Goal: Check status

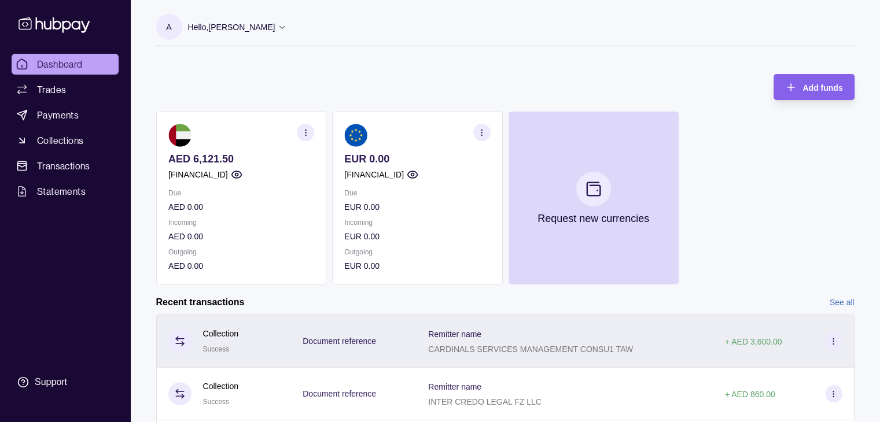
scroll to position [195, 0]
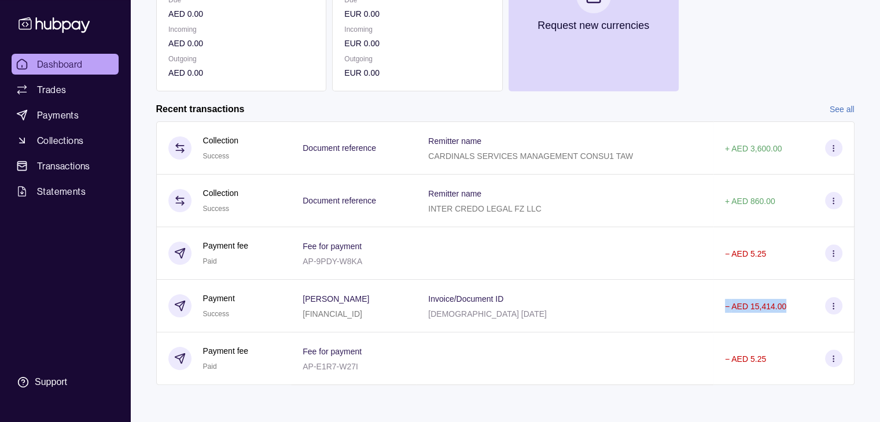
drag, startPoint x: 727, startPoint y: 297, endPoint x: 784, endPoint y: 294, distance: 57.3
click at [791, 293] on div "− AED 15,414.00" at bounding box center [783, 306] width 141 height 53
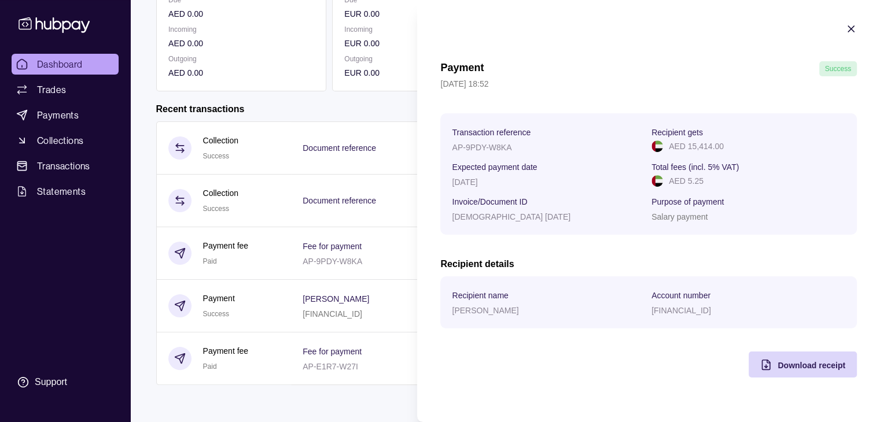
click at [849, 28] on icon "button" at bounding box center [851, 29] width 6 height 6
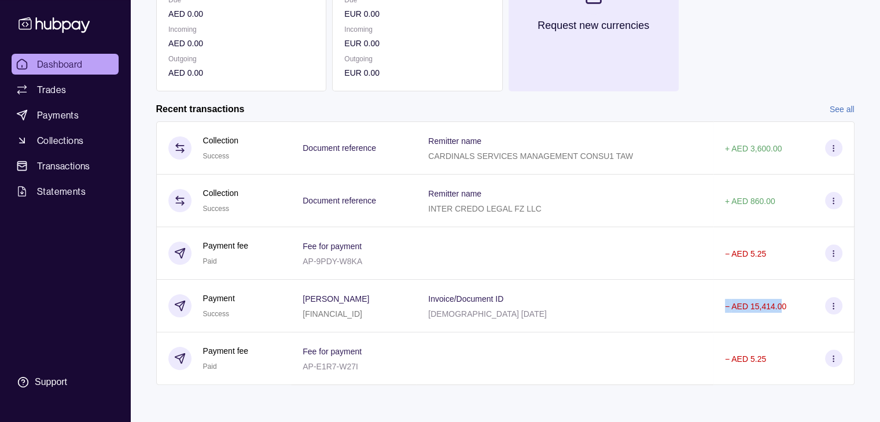
scroll to position [2, 0]
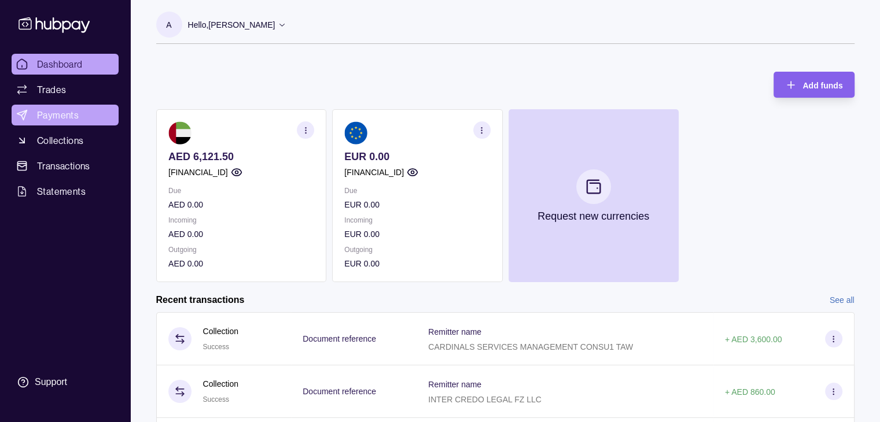
click at [77, 119] on span "Payments" at bounding box center [58, 115] width 42 height 14
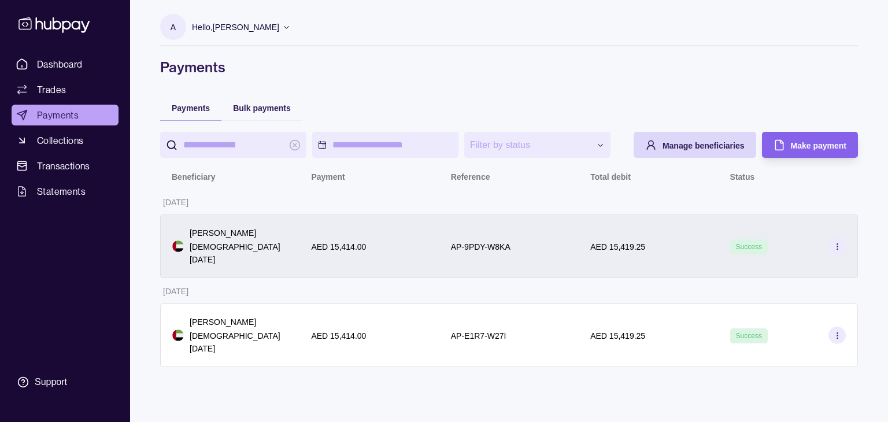
click at [516, 236] on div "AP-9PDY-W8KA" at bounding box center [509, 247] width 139 height 64
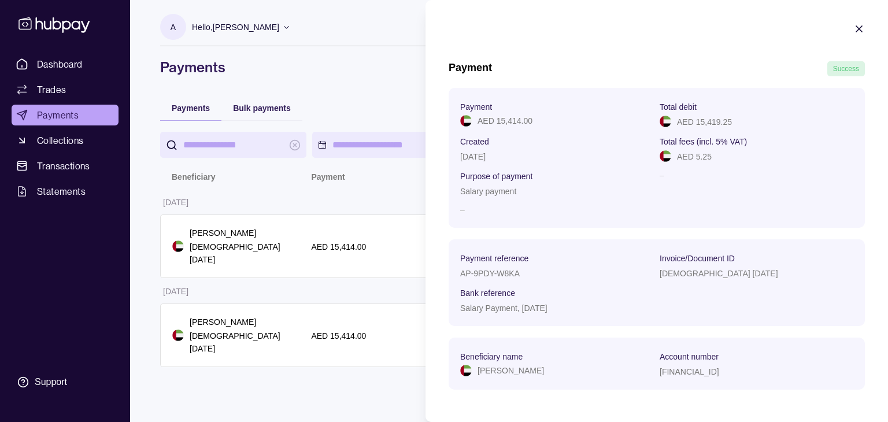
click at [860, 31] on section "Payment Success Payment AED 15,414.00 Total debit AED 15,419.25 Created [DATE] …" at bounding box center [657, 212] width 463 height 425
click at [857, 28] on icon "button" at bounding box center [860, 29] width 6 height 6
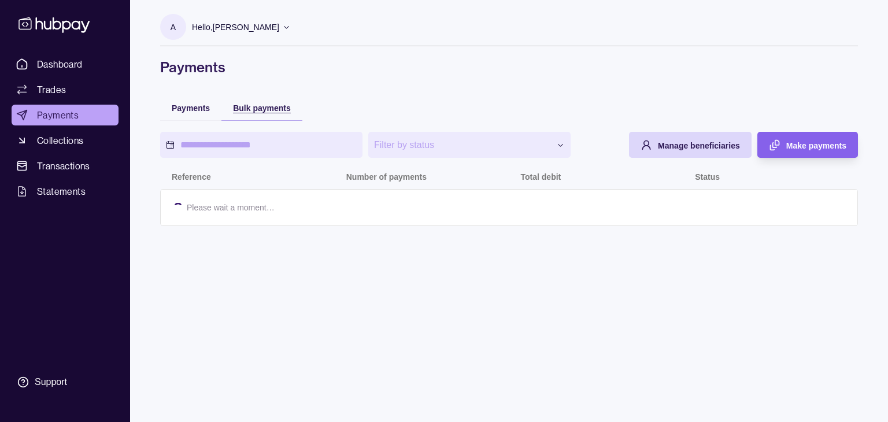
click at [263, 101] on div "Bulk payments" at bounding box center [262, 108] width 58 height 14
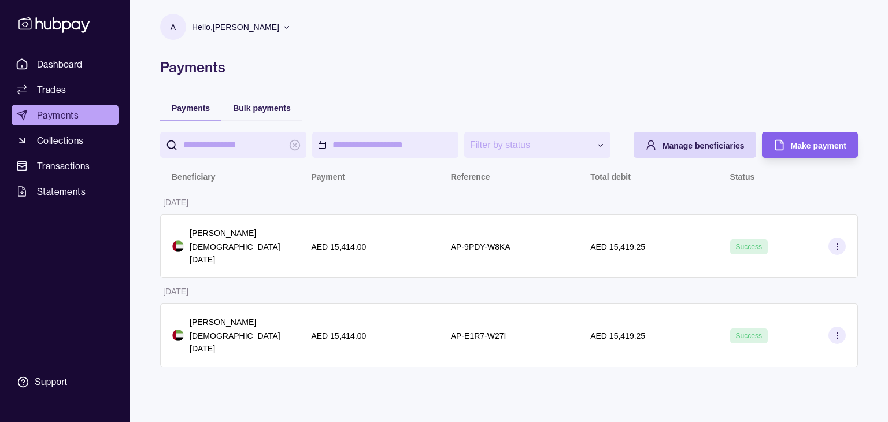
click at [205, 102] on div "Payments" at bounding box center [191, 108] width 38 height 14
click at [63, 139] on span "Collections" at bounding box center [60, 141] width 46 height 14
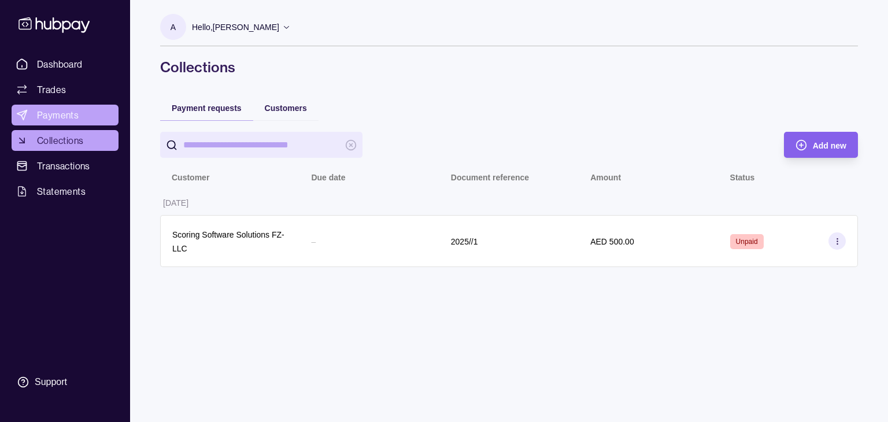
click at [76, 105] on link "Payments" at bounding box center [65, 115] width 107 height 21
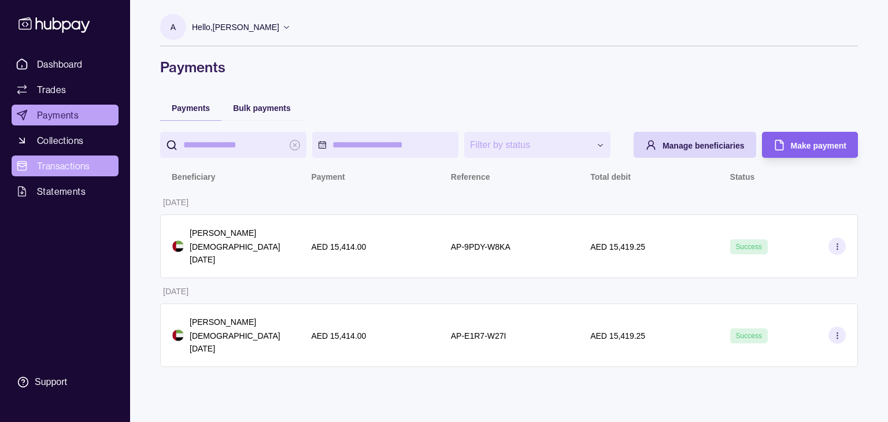
click at [60, 161] on span "Transactions" at bounding box center [63, 166] width 53 height 14
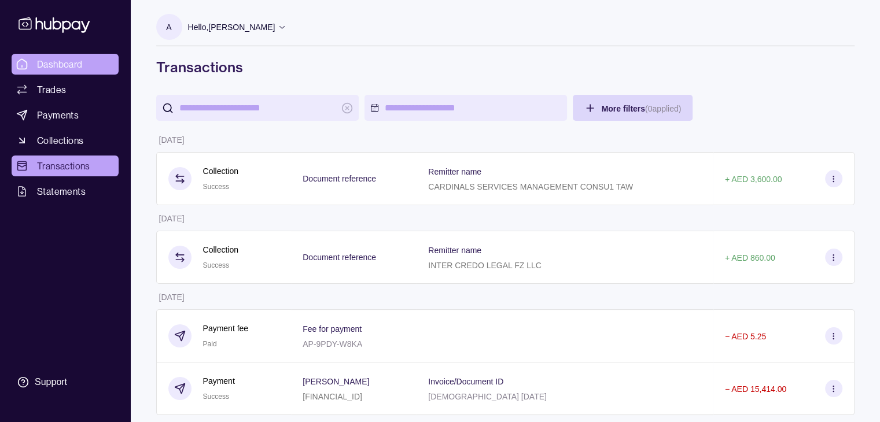
click at [61, 56] on link "Dashboard" at bounding box center [65, 64] width 107 height 21
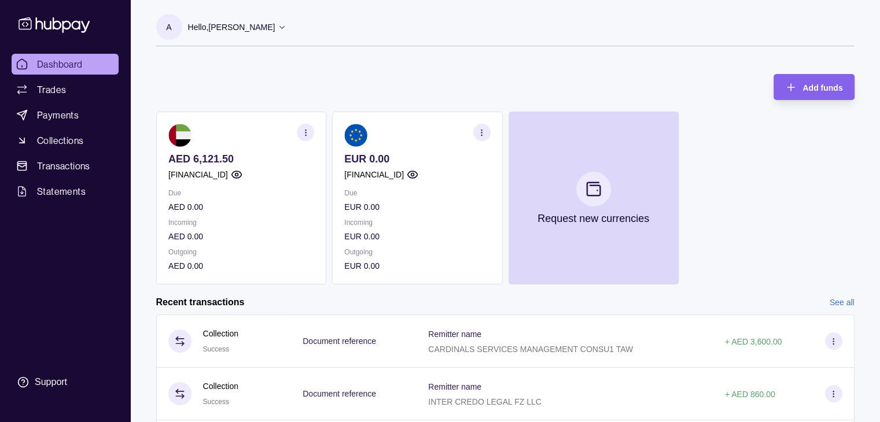
click at [241, 175] on icon "button" at bounding box center [236, 174] width 10 height 7
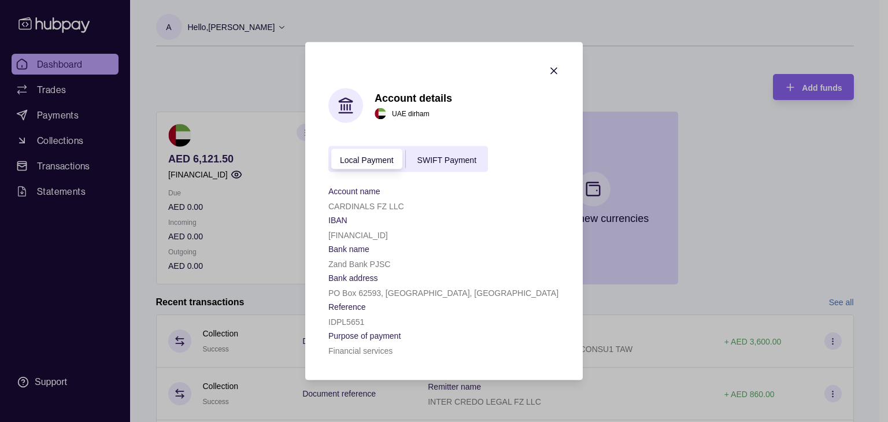
click at [565, 70] on section "Account details [GEOGRAPHIC_DATA] dirham Local Payment SWIFT Payment Account na…" at bounding box center [444, 211] width 278 height 338
click at [555, 70] on icon "button" at bounding box center [554, 71] width 6 height 6
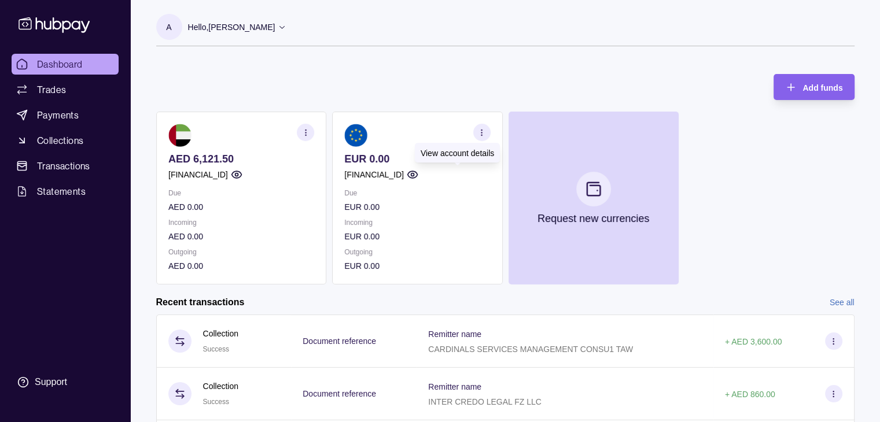
click at [414, 174] on circle "button" at bounding box center [412, 175] width 3 height 3
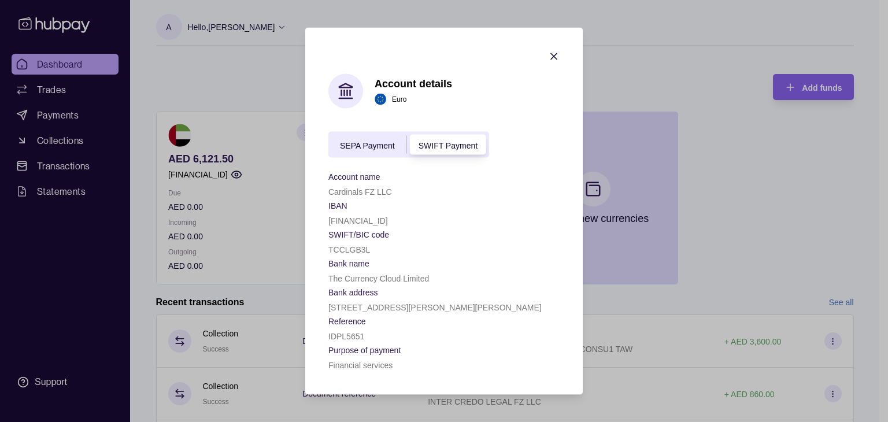
click at [552, 51] on icon "button" at bounding box center [554, 57] width 12 height 12
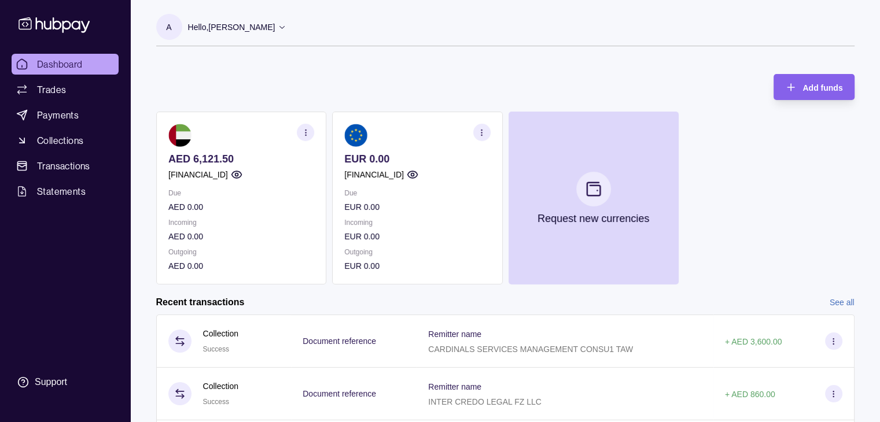
click at [777, 119] on div "AED 6,121.50 [FINANCIAL_ID] Due AED 0.00 Incoming AED 0.00 Outgoing AED 0.00 EU…" at bounding box center [505, 198] width 698 height 173
